Goal: Complete Application Form: Complete application form

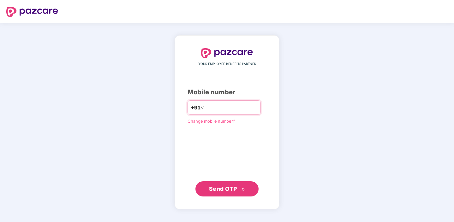
type input "**********"
click at [228, 188] on span "Send OTP" at bounding box center [223, 189] width 28 height 7
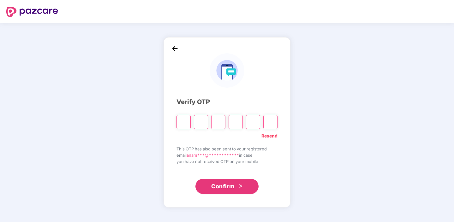
type input "*"
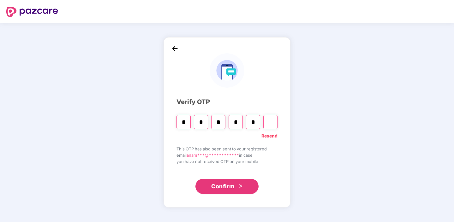
type input "*"
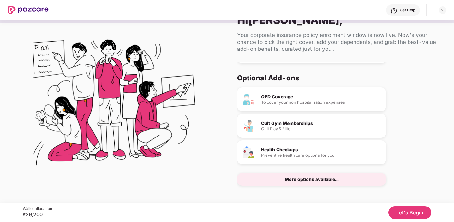
scroll to position [19, 0]
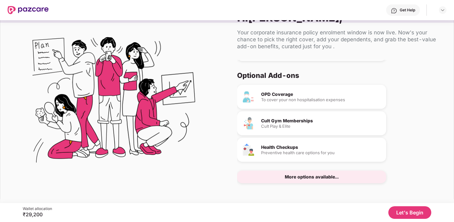
click at [325, 177] on div "More options available..." at bounding box center [312, 177] width 54 height 4
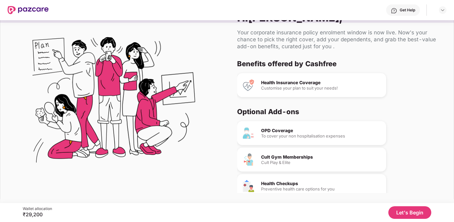
scroll to position [0, 0]
click at [418, 215] on button "Let's Begin" at bounding box center [409, 212] width 43 height 13
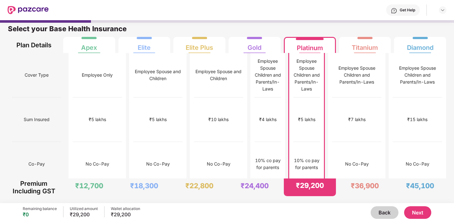
scroll to position [3, 0]
click at [418, 184] on div "₹45,100" at bounding box center [420, 185] width 28 height 9
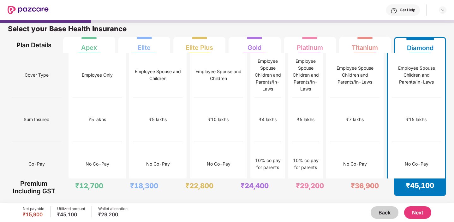
click at [414, 215] on button "Next" at bounding box center [417, 212] width 27 height 13
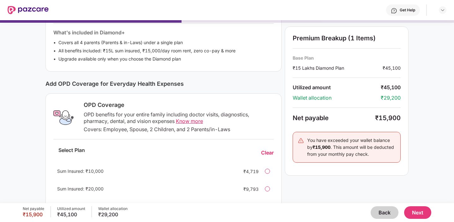
scroll to position [172, 0]
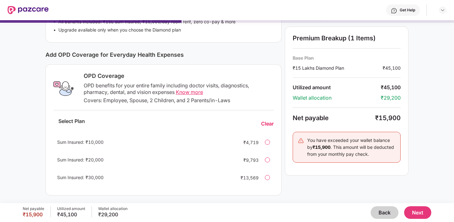
click at [268, 158] on div at bounding box center [267, 159] width 5 height 5
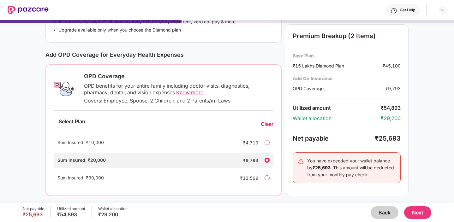
click at [267, 178] on div at bounding box center [266, 177] width 5 height 5
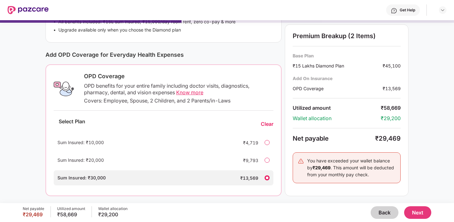
click at [196, 92] on span "Know more" at bounding box center [189, 92] width 27 height 6
click at [266, 161] on div at bounding box center [266, 160] width 5 height 5
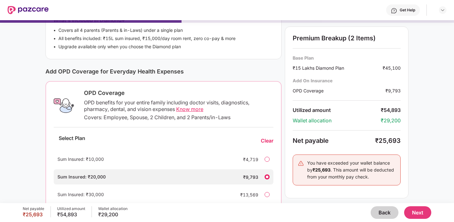
scroll to position [172, 0]
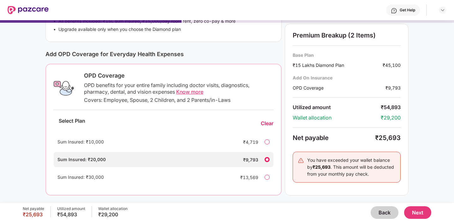
click at [419, 214] on button "Next" at bounding box center [417, 212] width 27 height 13
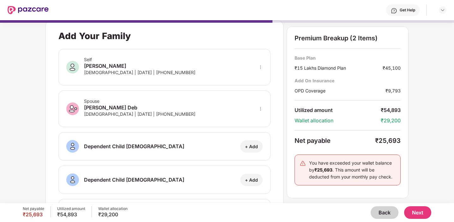
scroll to position [0, 0]
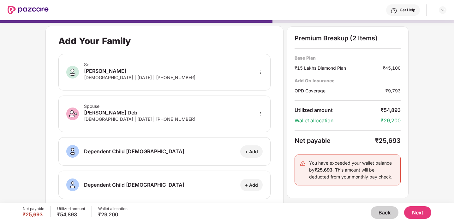
click at [415, 215] on button "Next" at bounding box center [417, 212] width 27 height 13
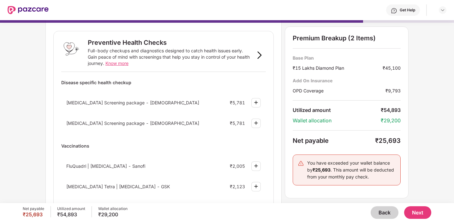
scroll to position [20, 0]
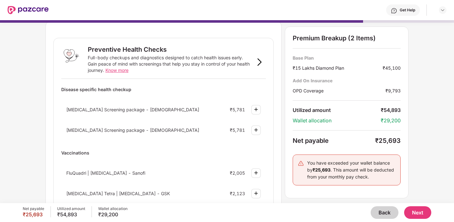
click at [114, 71] on span "Know more" at bounding box center [116, 70] width 23 height 5
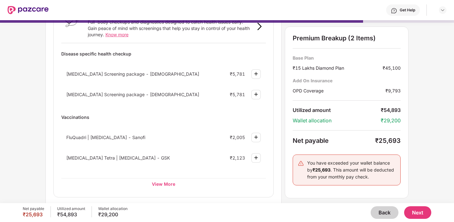
scroll to position [58, 0]
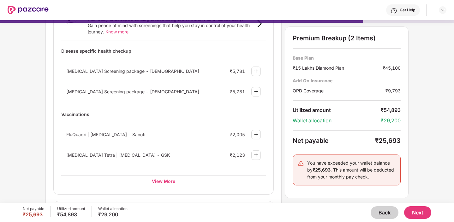
click at [111, 31] on span "Know more" at bounding box center [116, 31] width 23 height 5
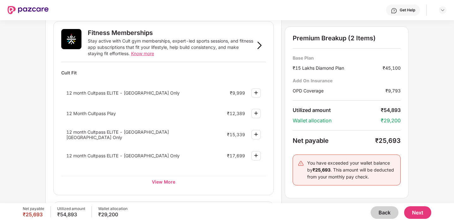
scroll to position [239, 0]
click at [147, 52] on span "Know more" at bounding box center [142, 52] width 23 height 5
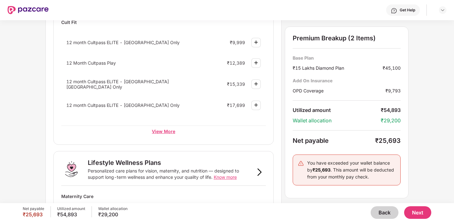
scroll to position [290, 0]
click at [164, 131] on div "View More" at bounding box center [163, 130] width 205 height 11
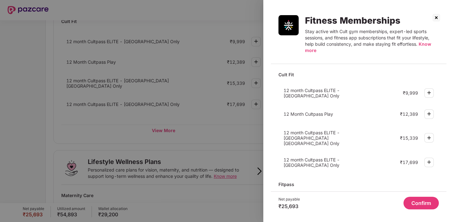
scroll to position [25, 0]
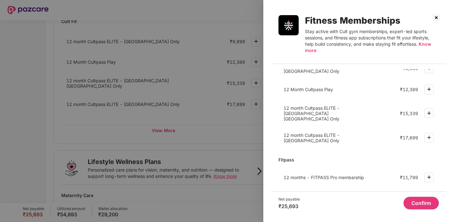
click at [435, 18] on img at bounding box center [436, 18] width 10 height 10
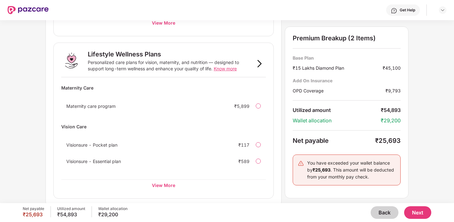
scroll to position [400, 0]
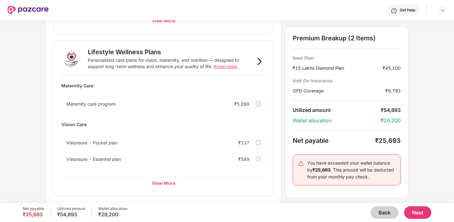
click at [226, 66] on span "Know more" at bounding box center [225, 66] width 23 height 5
click at [162, 182] on div "View More" at bounding box center [163, 182] width 205 height 11
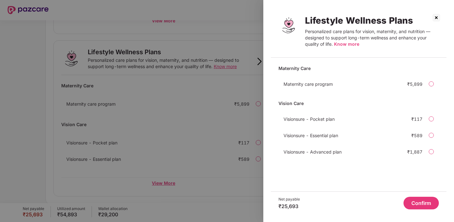
scroll to position [0, 0]
click at [438, 16] on img at bounding box center [436, 18] width 10 height 10
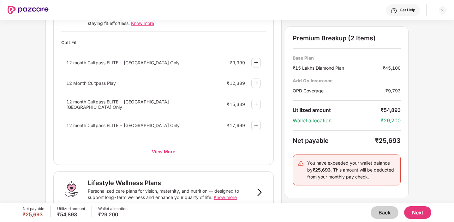
scroll to position [256, 0]
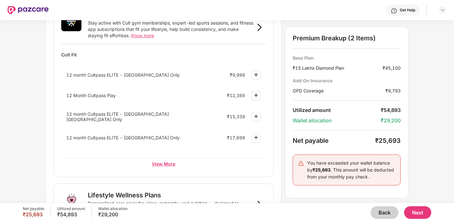
click at [169, 162] on div "View More" at bounding box center [163, 163] width 205 height 11
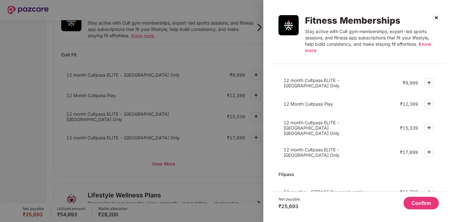
scroll to position [0, 0]
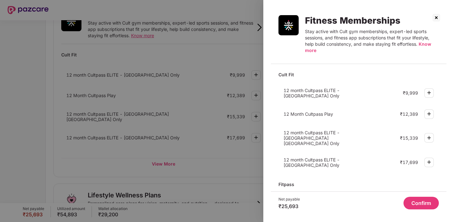
click at [437, 15] on img at bounding box center [436, 18] width 10 height 10
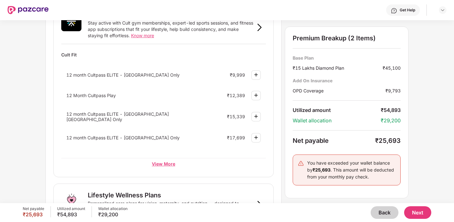
click at [169, 163] on div "View More" at bounding box center [163, 163] width 205 height 11
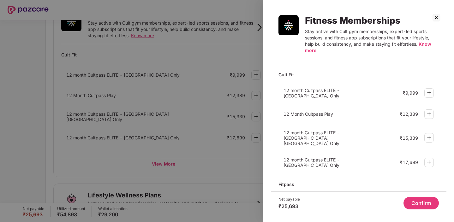
click at [436, 17] on img at bounding box center [436, 18] width 10 height 10
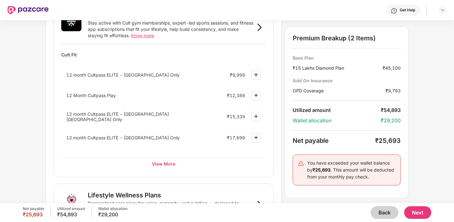
click at [258, 74] on img at bounding box center [256, 75] width 8 height 8
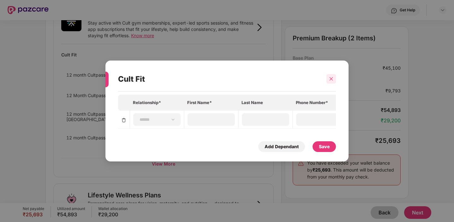
click at [330, 81] on icon "close" at bounding box center [331, 79] width 4 height 4
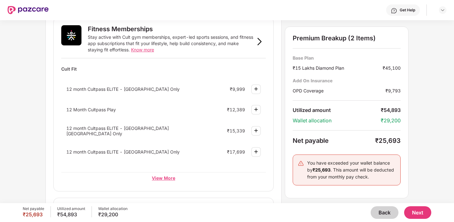
scroll to position [238, 0]
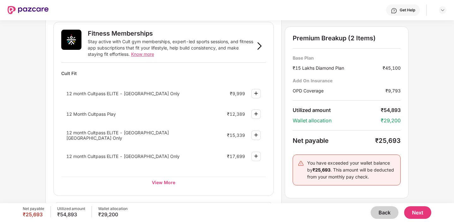
click at [140, 54] on span "Know more" at bounding box center [142, 53] width 23 height 5
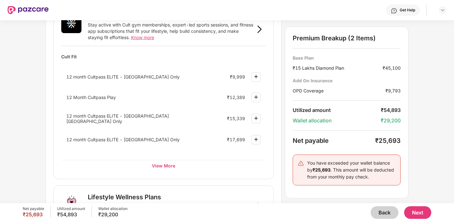
scroll to position [254, 0]
click at [256, 77] on img at bounding box center [256, 77] width 8 height 8
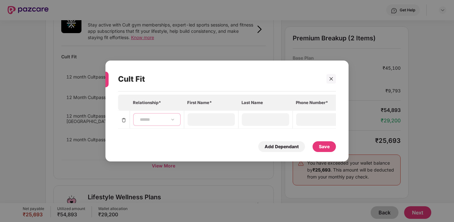
click at [152, 122] on select "**********" at bounding box center [157, 119] width 37 height 5
select select "******"
type input "******"
type input "***"
type input "**********"
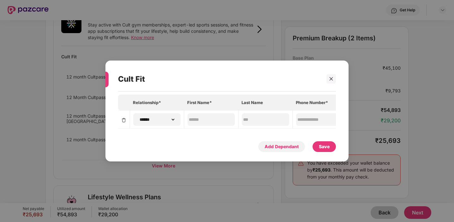
click at [282, 146] on div "Add Dependant" at bounding box center [281, 146] width 34 height 7
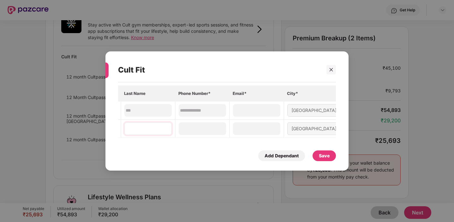
scroll to position [0, 0]
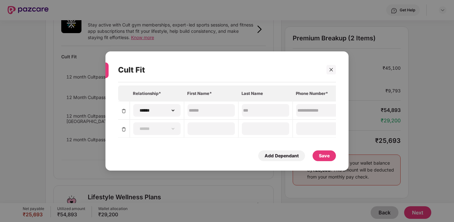
click at [321, 157] on div "Save" at bounding box center [324, 155] width 11 height 7
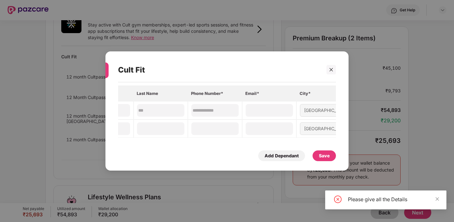
scroll to position [0, 117]
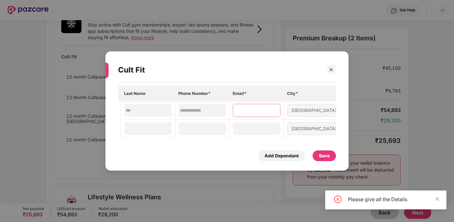
click at [246, 110] on input at bounding box center [256, 110] width 45 height 7
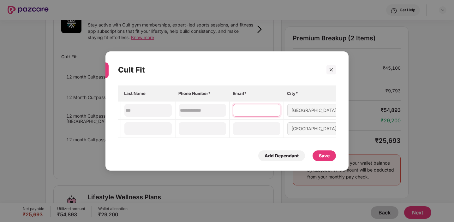
type input "**********"
drag, startPoint x: 233, startPoint y: 111, endPoint x: 300, endPoint y: 110, distance: 67.2
click at [301, 111] on tr "**********" at bounding box center [172, 110] width 343 height 18
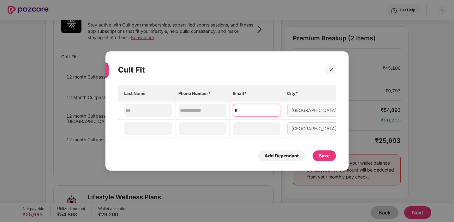
type input "**********"
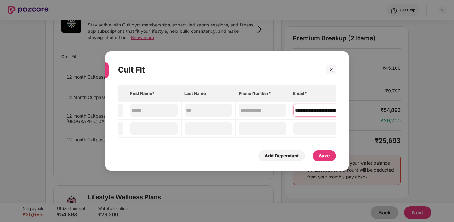
scroll to position [0, 117]
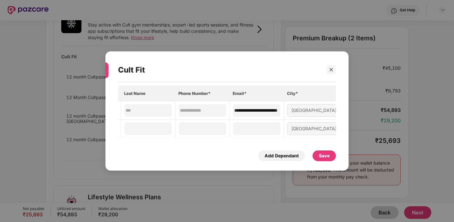
click at [326, 156] on div "Save" at bounding box center [324, 155] width 11 height 7
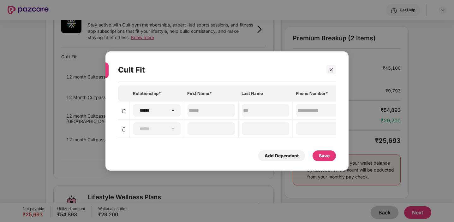
click at [124, 129] on img at bounding box center [123, 129] width 5 height 5
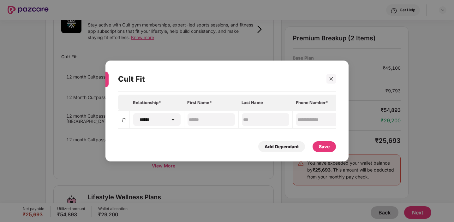
click at [329, 150] on div "Save" at bounding box center [323, 146] width 23 height 11
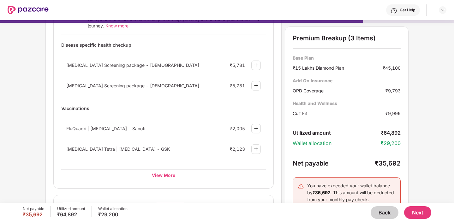
scroll to position [65, 0]
click at [419, 213] on button "Next" at bounding box center [417, 212] width 27 height 13
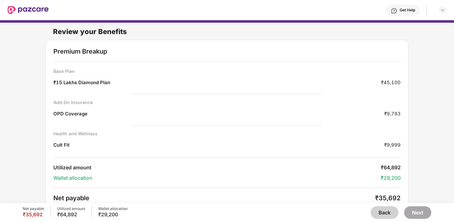
scroll to position [35, 0]
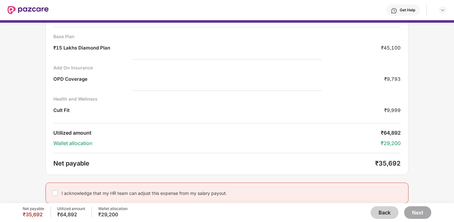
click at [381, 216] on button "Back" at bounding box center [385, 212] width 28 height 13
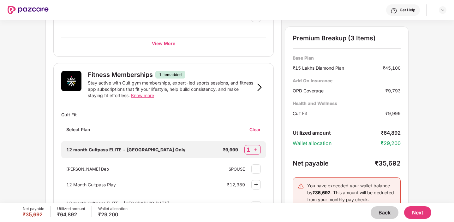
scroll to position [238, 0]
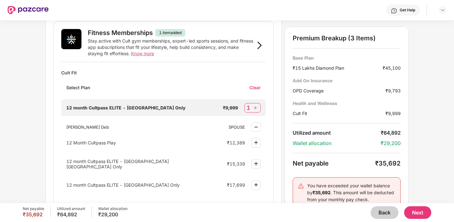
click at [256, 90] on div "Clear" at bounding box center [257, 88] width 16 height 6
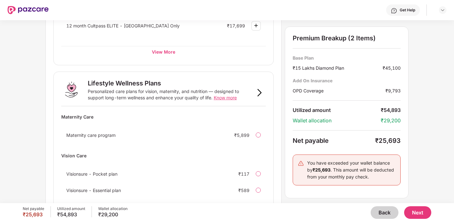
scroll to position [400, 0]
